Goal: Information Seeking & Learning: Compare options

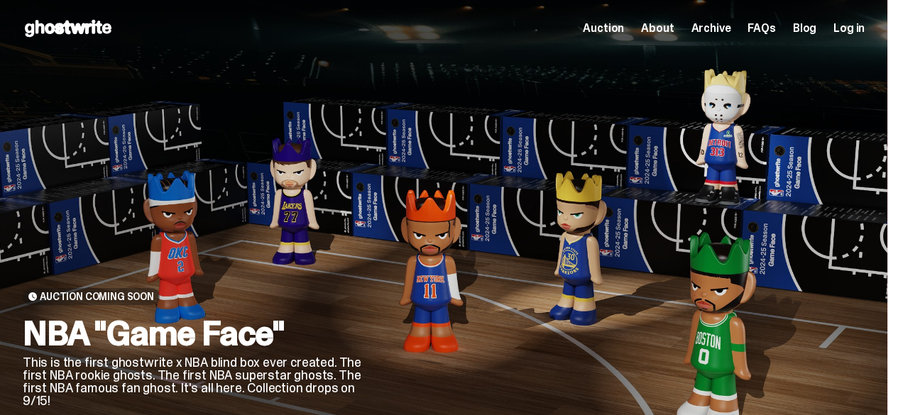
drag, startPoint x: 901, startPoint y: 77, endPoint x: 82, endPoint y: 242, distance: 836.1
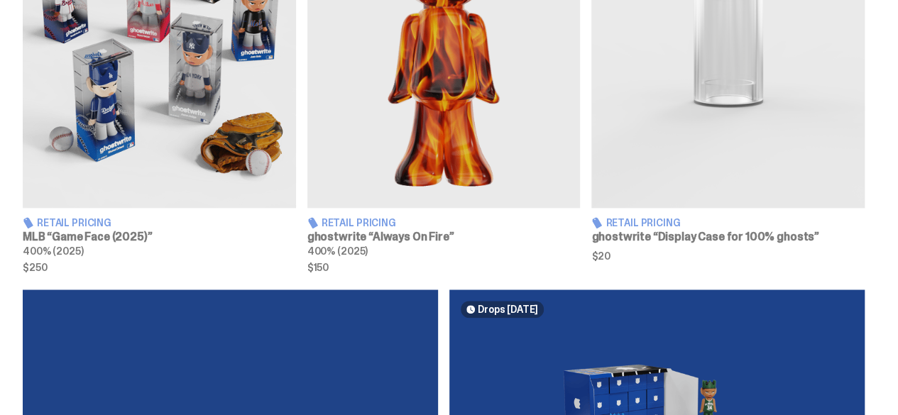
scroll to position [706, 0]
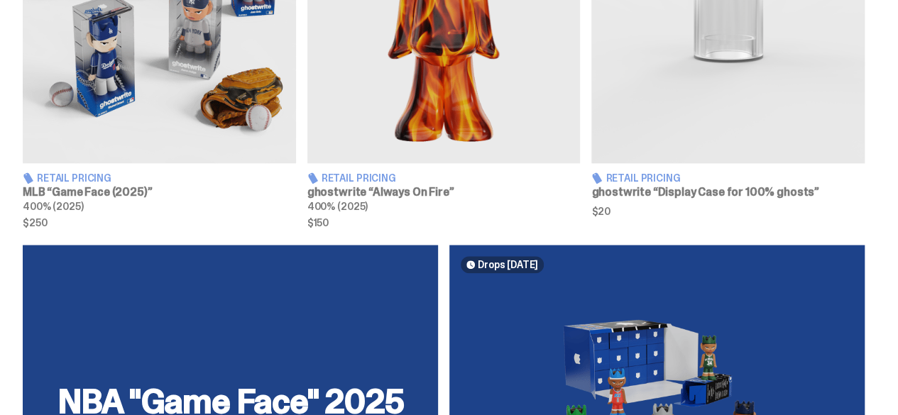
click at [55, 173] on span "Retail Pricing" at bounding box center [74, 178] width 75 height 10
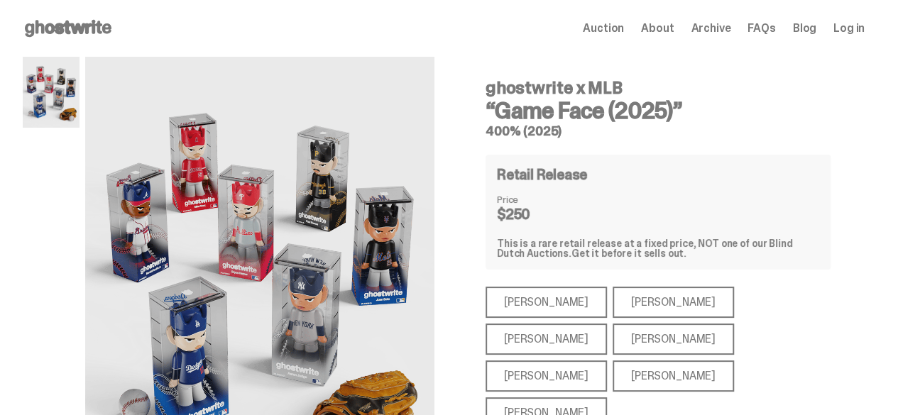
scroll to position [94, 0]
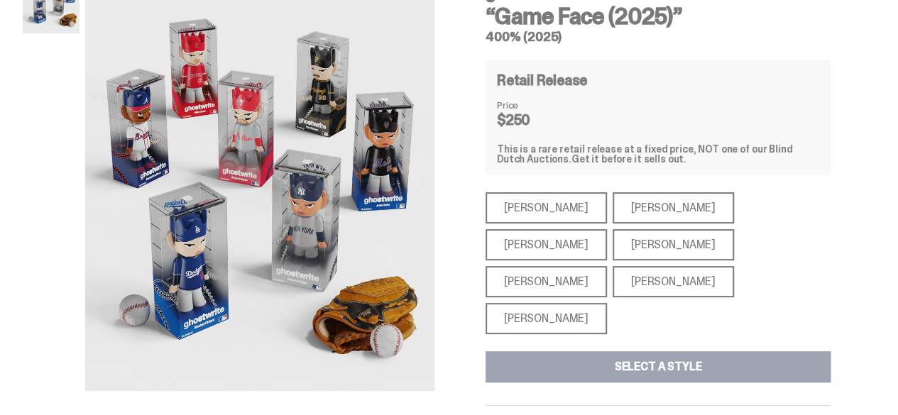
click at [552, 216] on div "[PERSON_NAME]" at bounding box center [545, 207] width 121 height 31
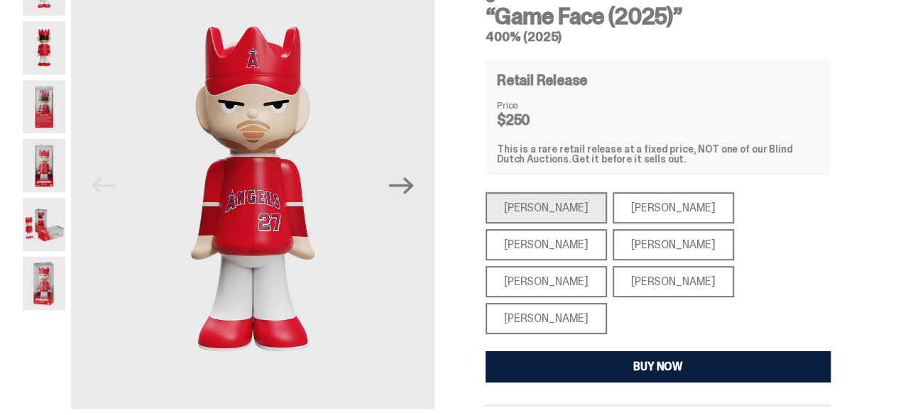
click at [647, 211] on div "[PERSON_NAME]" at bounding box center [672, 207] width 121 height 31
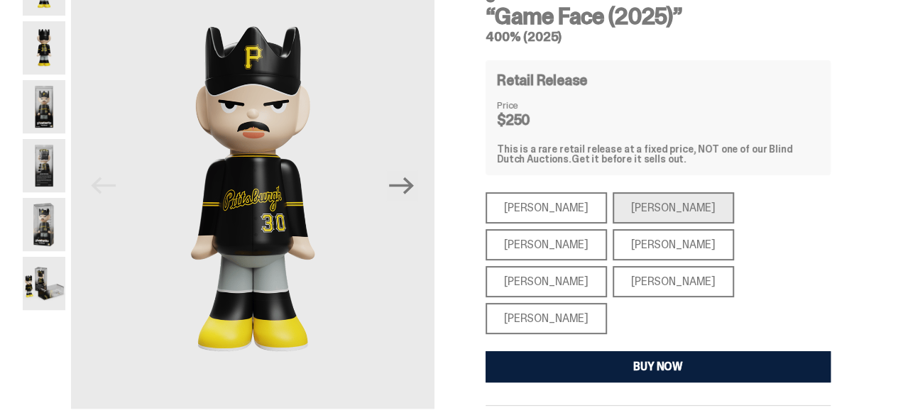
click at [607, 229] on div "[PERSON_NAME]" at bounding box center [545, 244] width 121 height 31
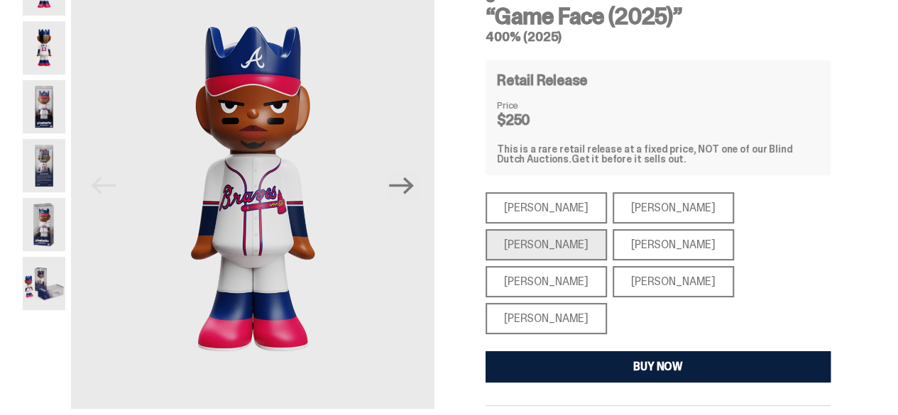
click at [612, 249] on div "[PERSON_NAME]" at bounding box center [672, 244] width 121 height 31
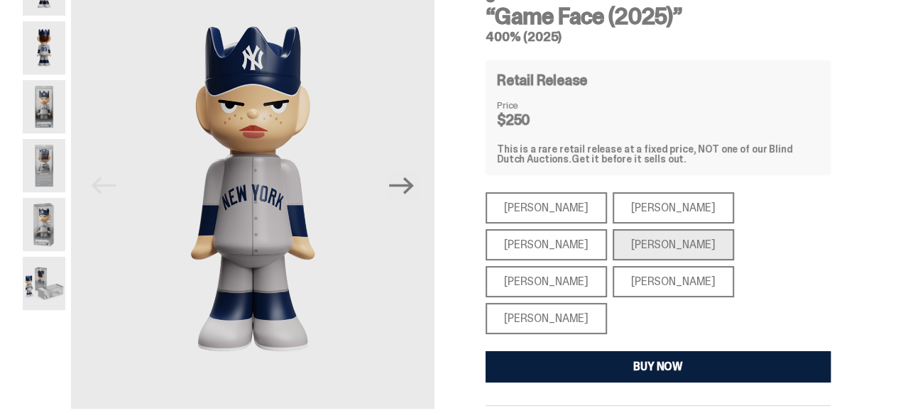
click at [607, 266] on div "[PERSON_NAME]" at bounding box center [545, 281] width 121 height 31
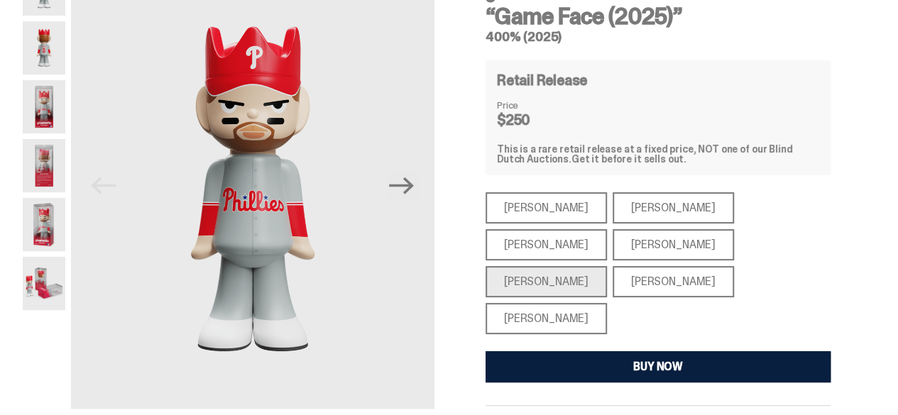
click at [734, 266] on div "[PERSON_NAME]" at bounding box center [672, 281] width 121 height 31
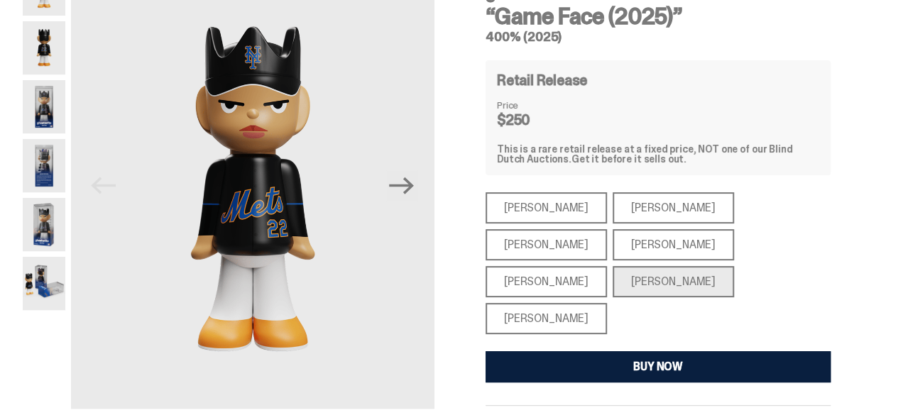
click at [528, 303] on div "[PERSON_NAME]" at bounding box center [545, 318] width 121 height 31
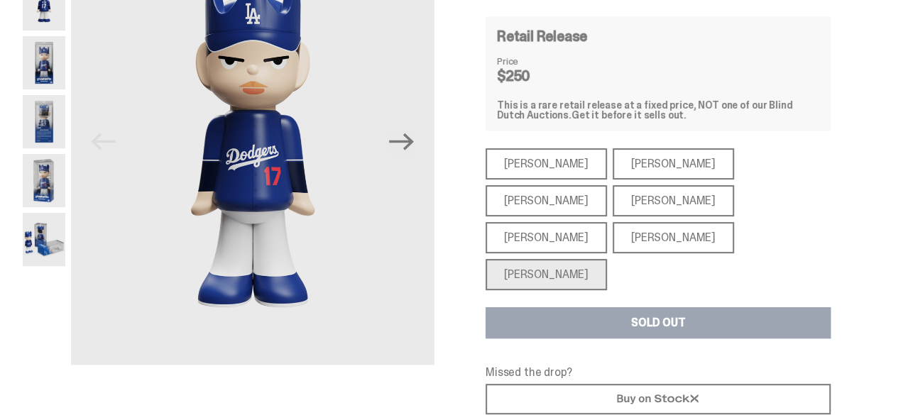
scroll to position [90, 0]
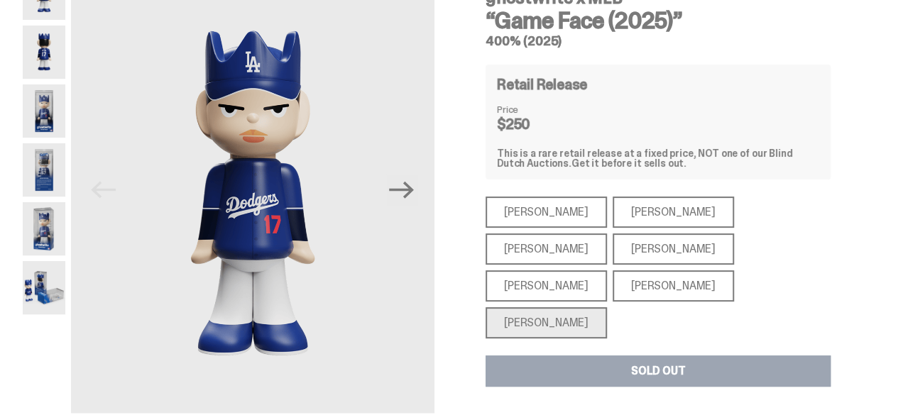
click at [553, 215] on div "[PERSON_NAME]" at bounding box center [545, 212] width 121 height 31
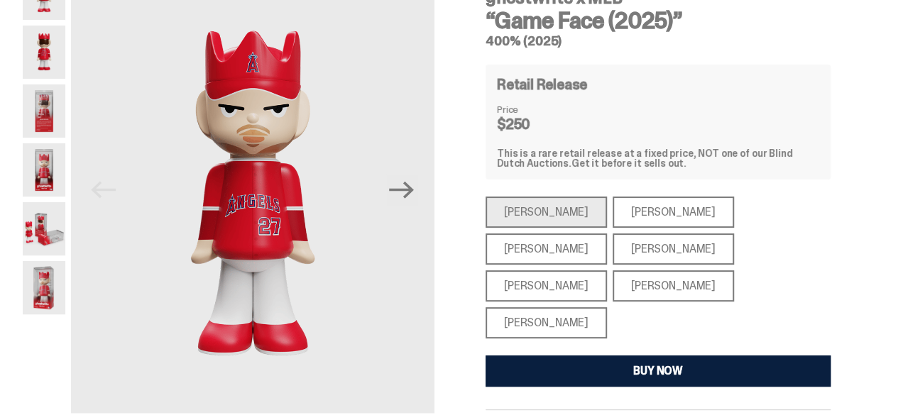
scroll to position [81, 0]
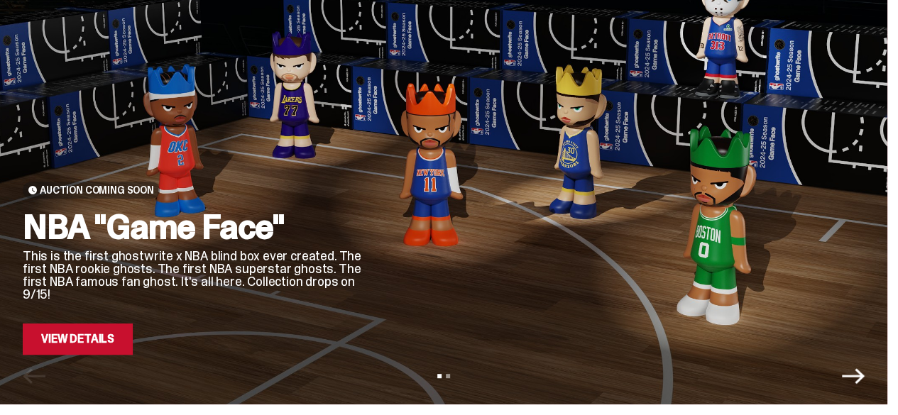
scroll to position [180, 0]
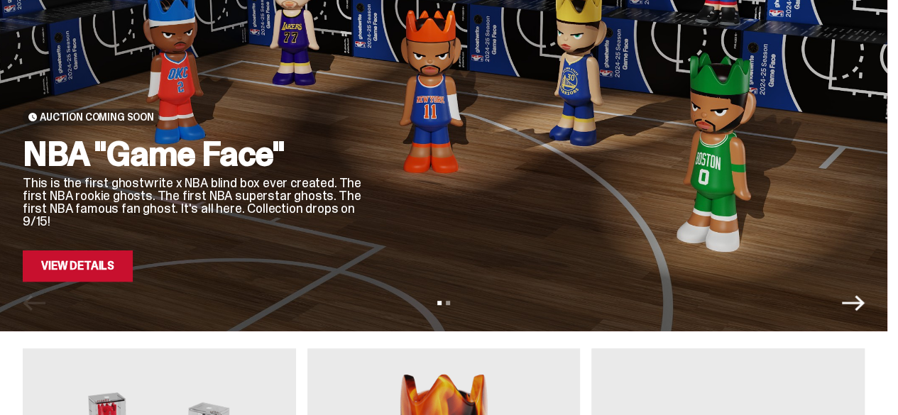
click at [102, 262] on link "View Details" at bounding box center [78, 266] width 110 height 31
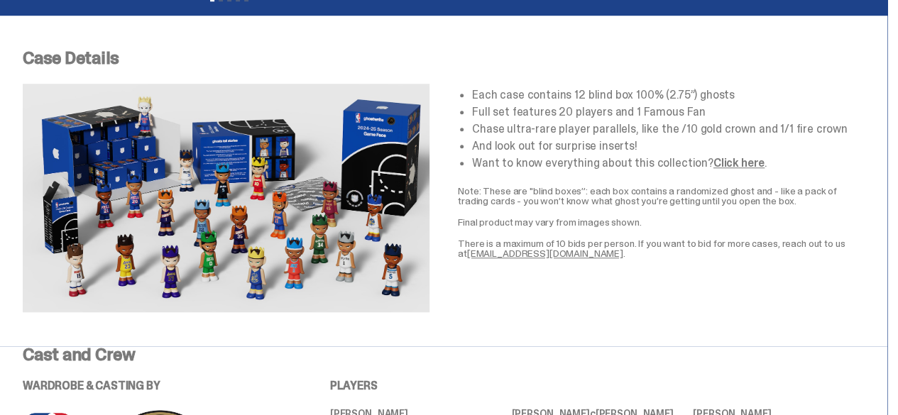
scroll to position [661, 0]
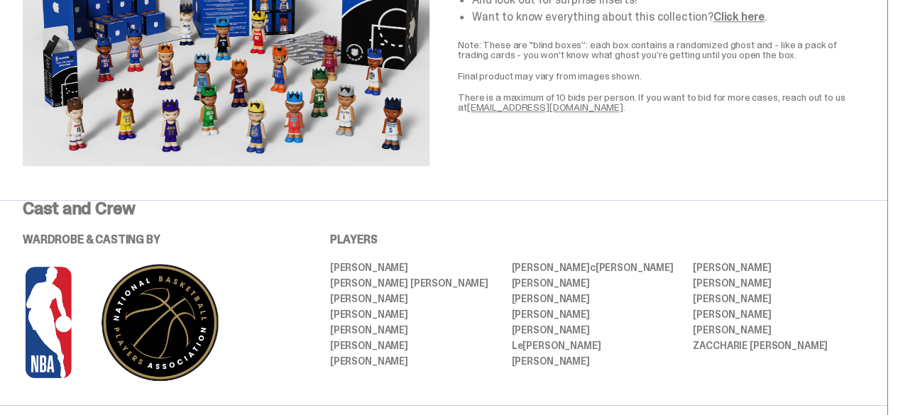
drag, startPoint x: 903, startPoint y: 35, endPoint x: 538, endPoint y: 165, distance: 388.1
click at [538, 165] on div "Case Details Each case contains 12 blind box 100% (2.75”) ghosts Full set featu…" at bounding box center [443, 34] width 887 height 331
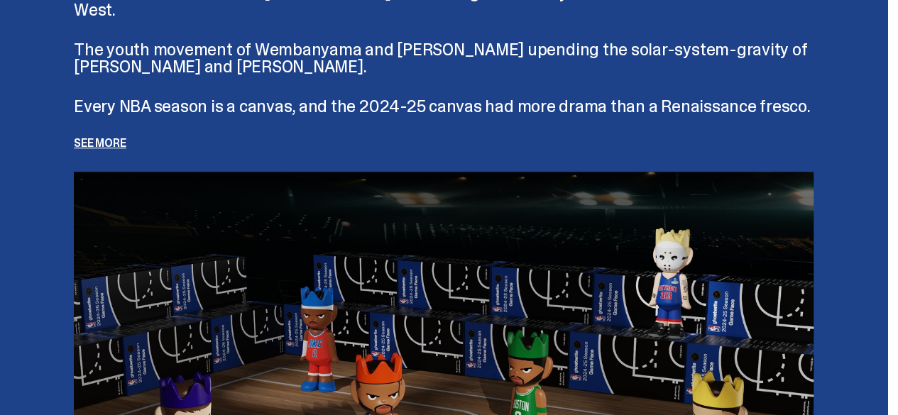
scroll to position [3309, 0]
